Goal: Find specific page/section: Find specific page/section

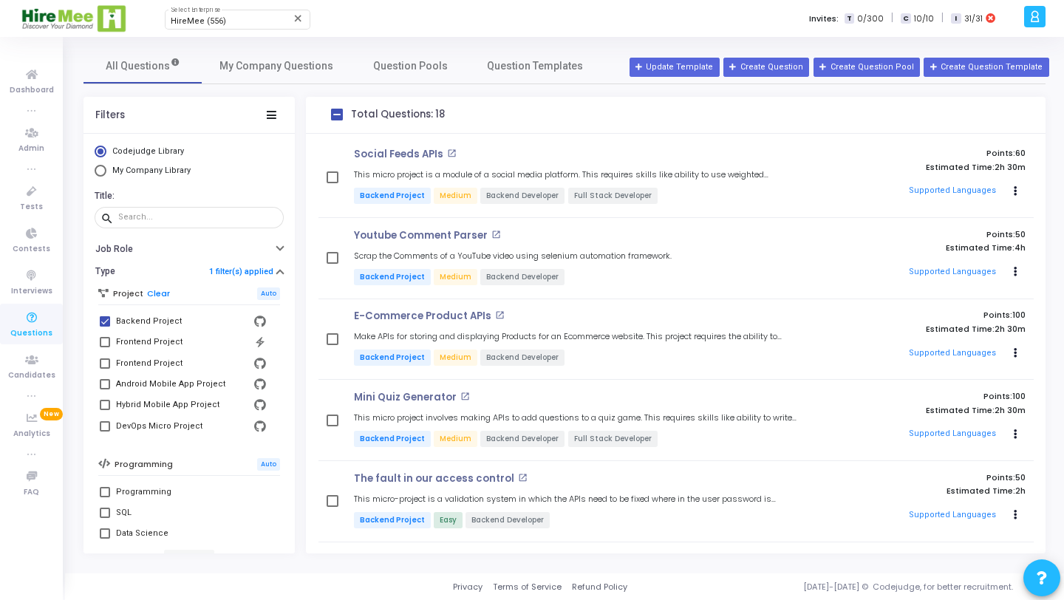
scroll to position [685, 0]
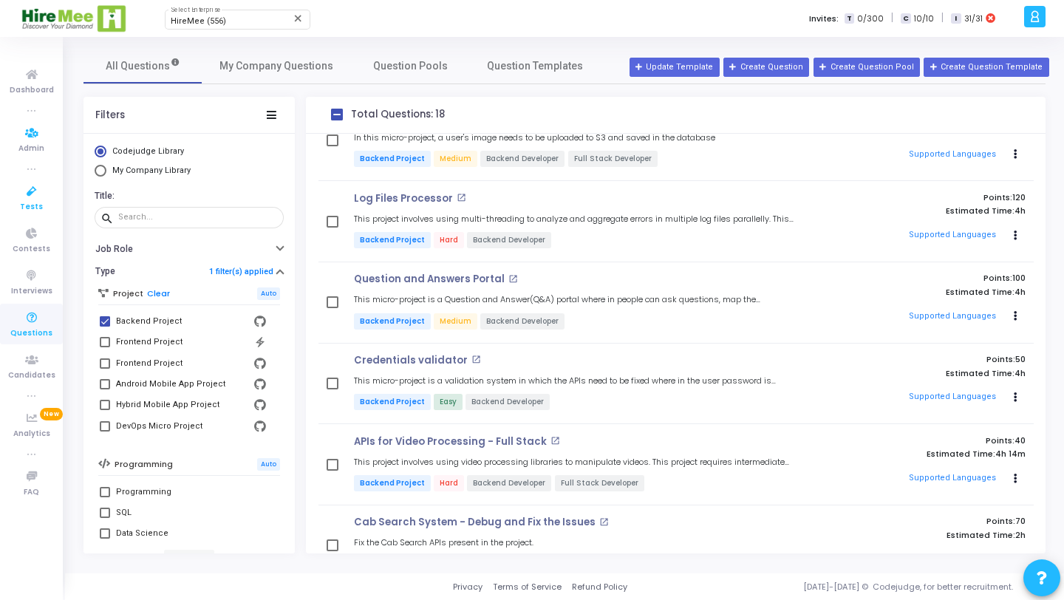
drag, startPoint x: 20, startPoint y: 214, endPoint x: 25, endPoint y: 199, distance: 15.0
click at [20, 214] on link "Tests" at bounding box center [31, 197] width 63 height 41
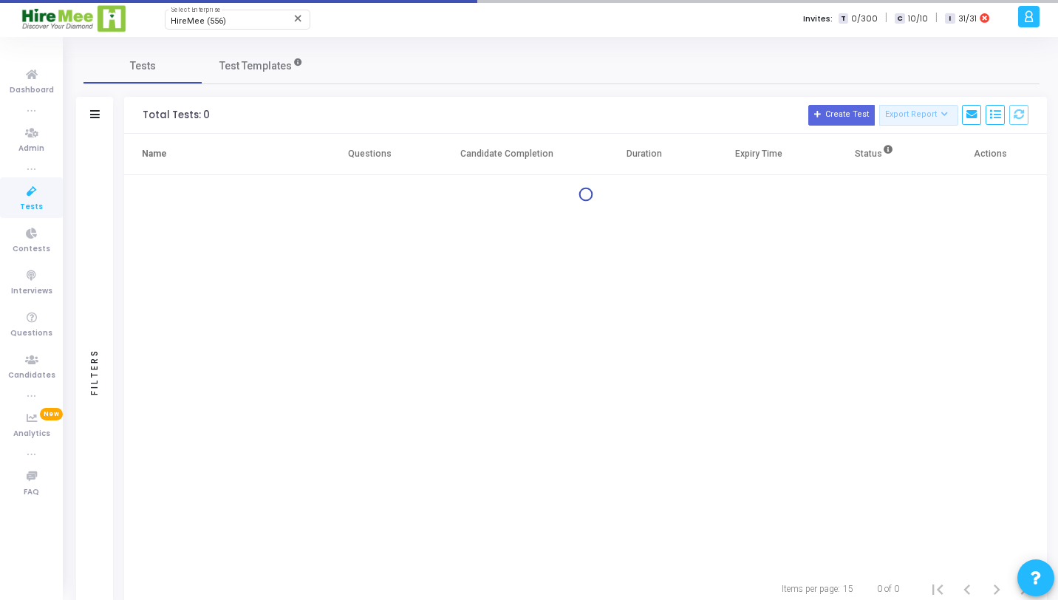
click at [26, 197] on icon at bounding box center [31, 191] width 31 height 18
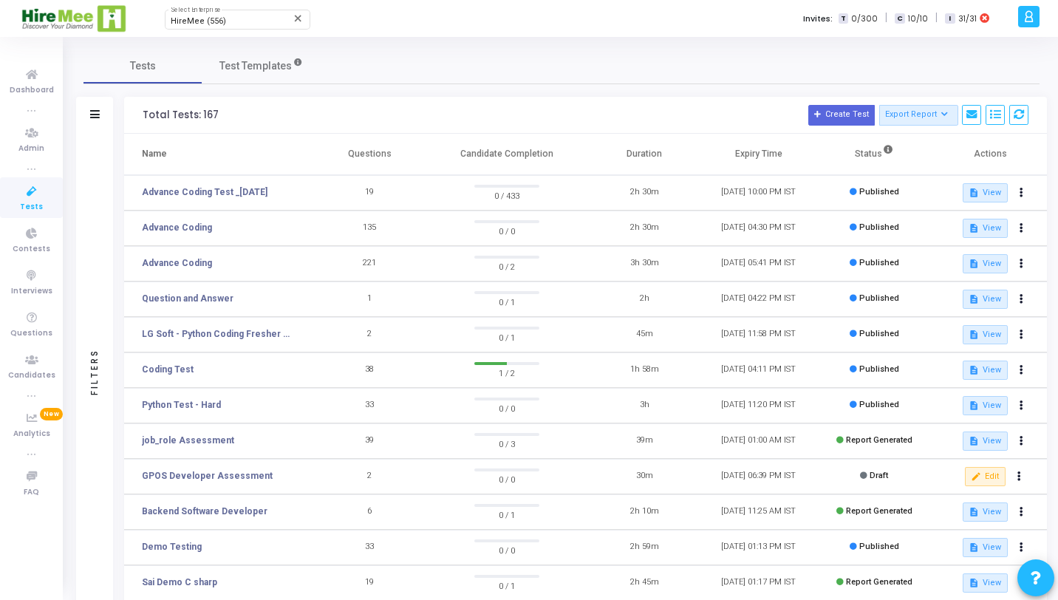
click at [199, 291] on td "Question and Answer" at bounding box center [218, 299] width 188 height 35
click at [204, 302] on link "Question and Answer" at bounding box center [188, 298] width 92 height 13
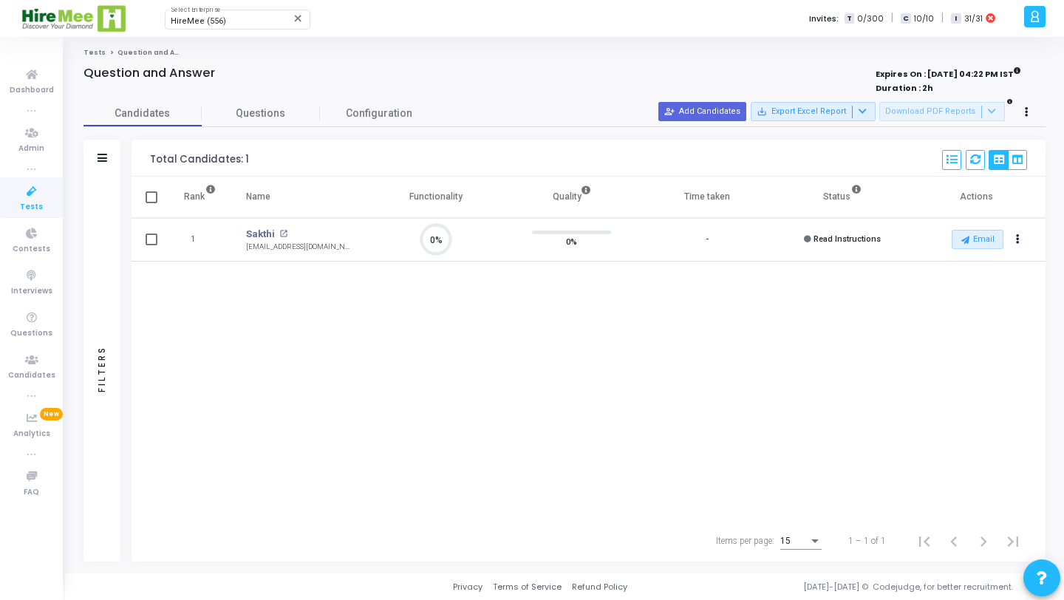
scroll to position [31, 38]
